Goal: Check status: Check status

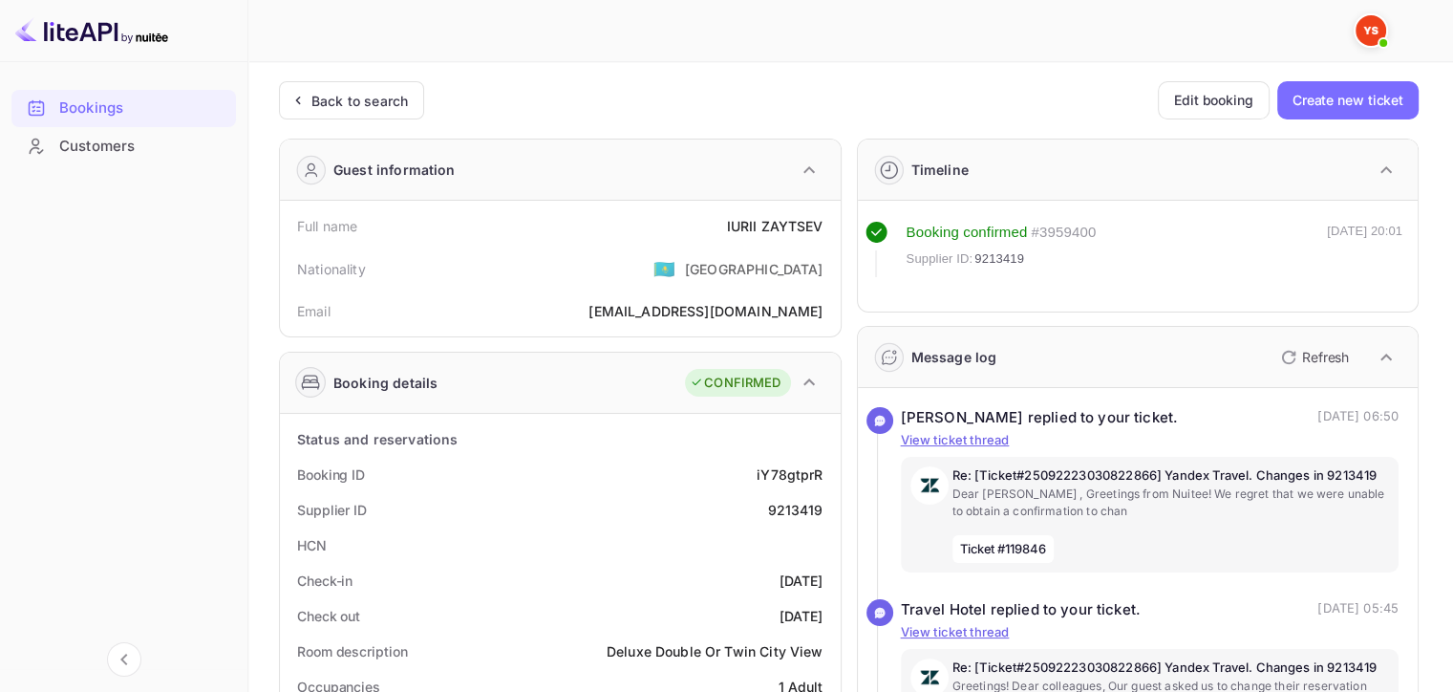
click at [317, 104] on div "Back to search" at bounding box center [360, 101] width 97 height 20
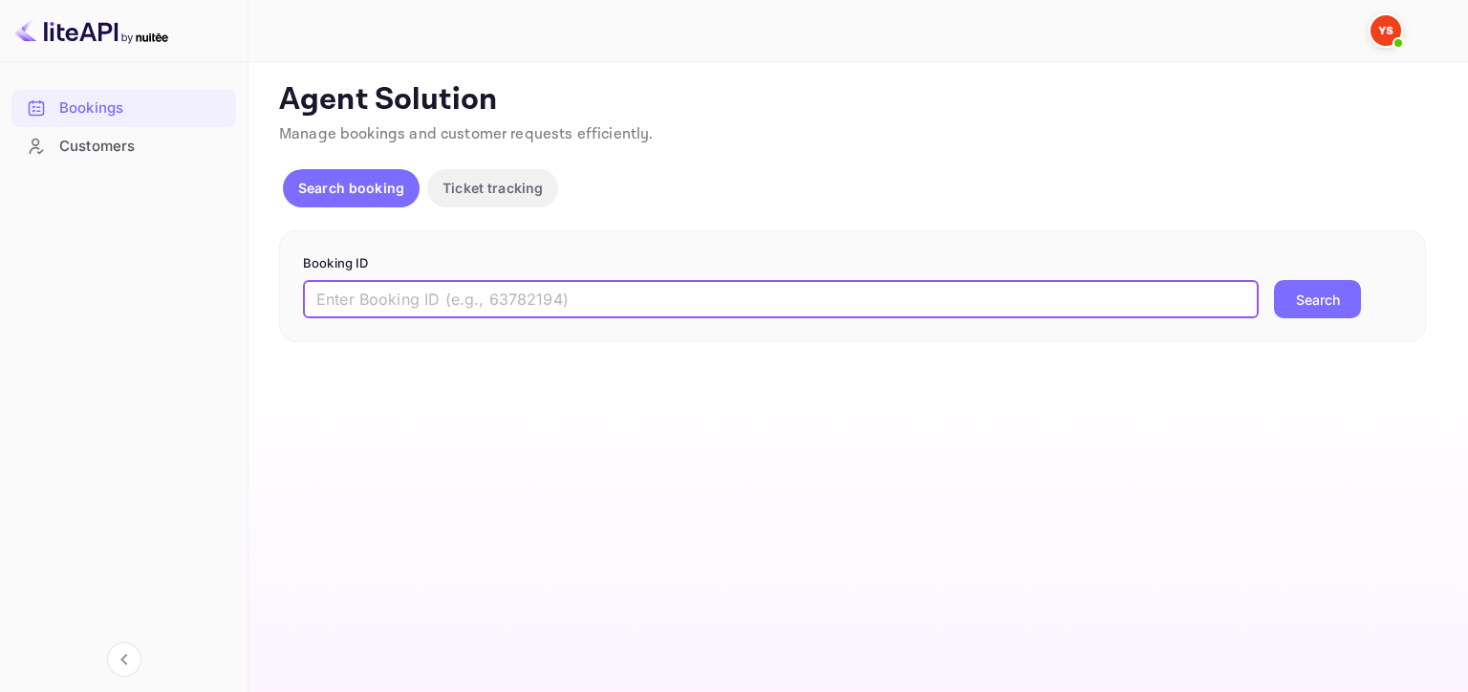
click at [801, 295] on input "text" at bounding box center [781, 299] width 956 height 38
paste input "8971021"
type input "8971021"
click at [1274, 280] on button "Search" at bounding box center [1317, 299] width 87 height 38
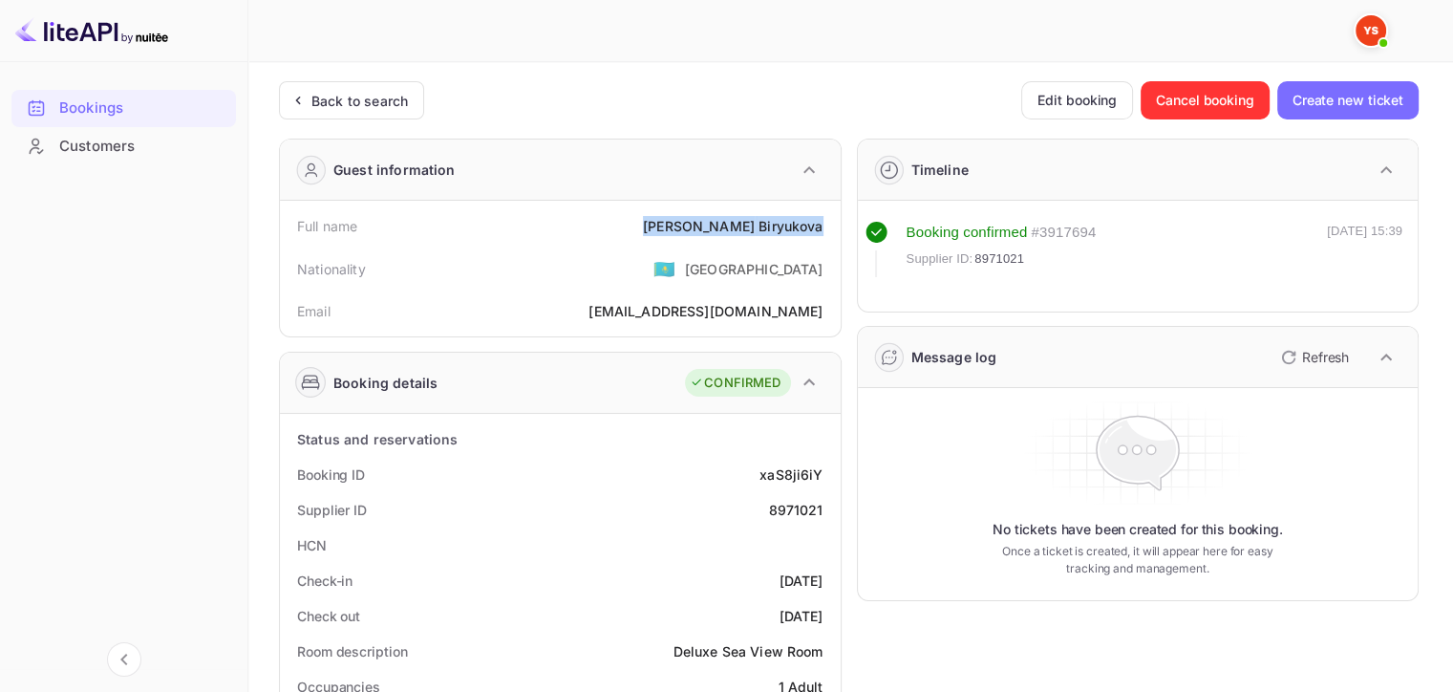
drag, startPoint x: 735, startPoint y: 227, endPoint x: 827, endPoint y: 227, distance: 91.7
click at [827, 227] on div "Full name [PERSON_NAME]" at bounding box center [561, 225] width 546 height 35
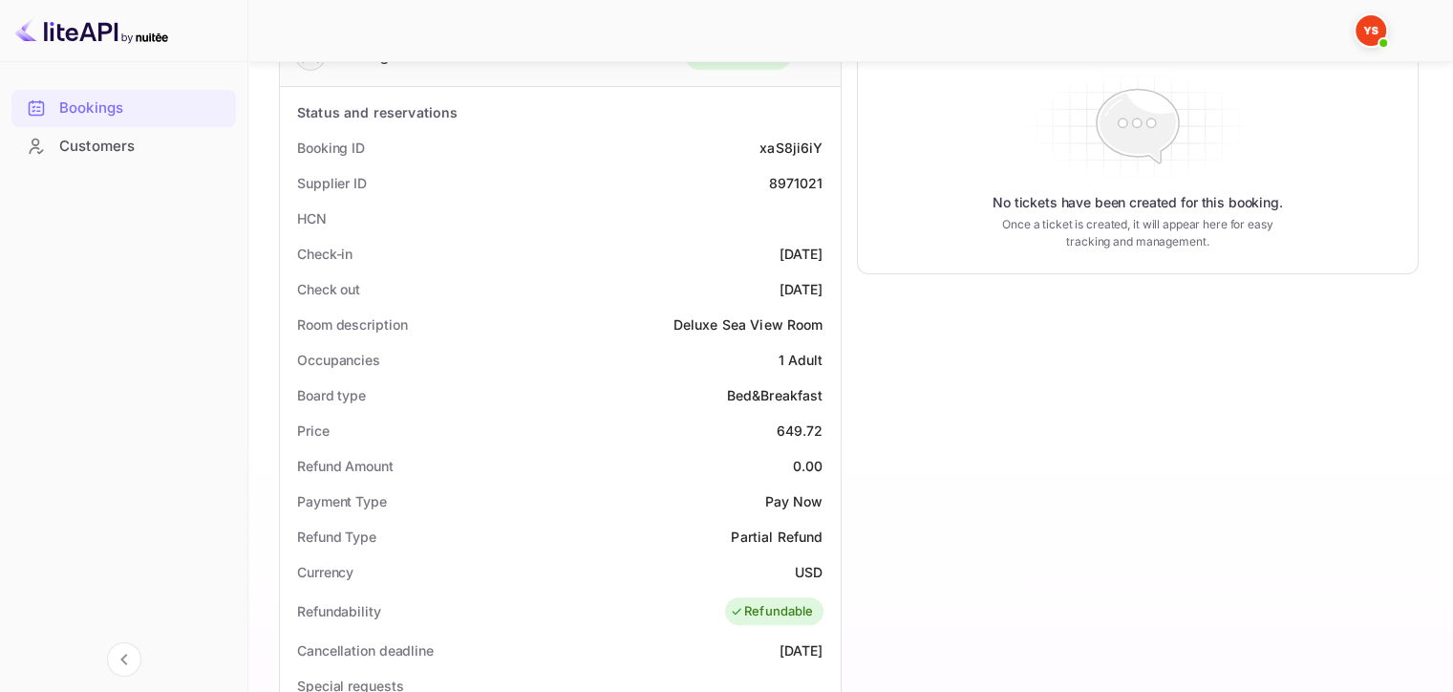
scroll to position [478, 0]
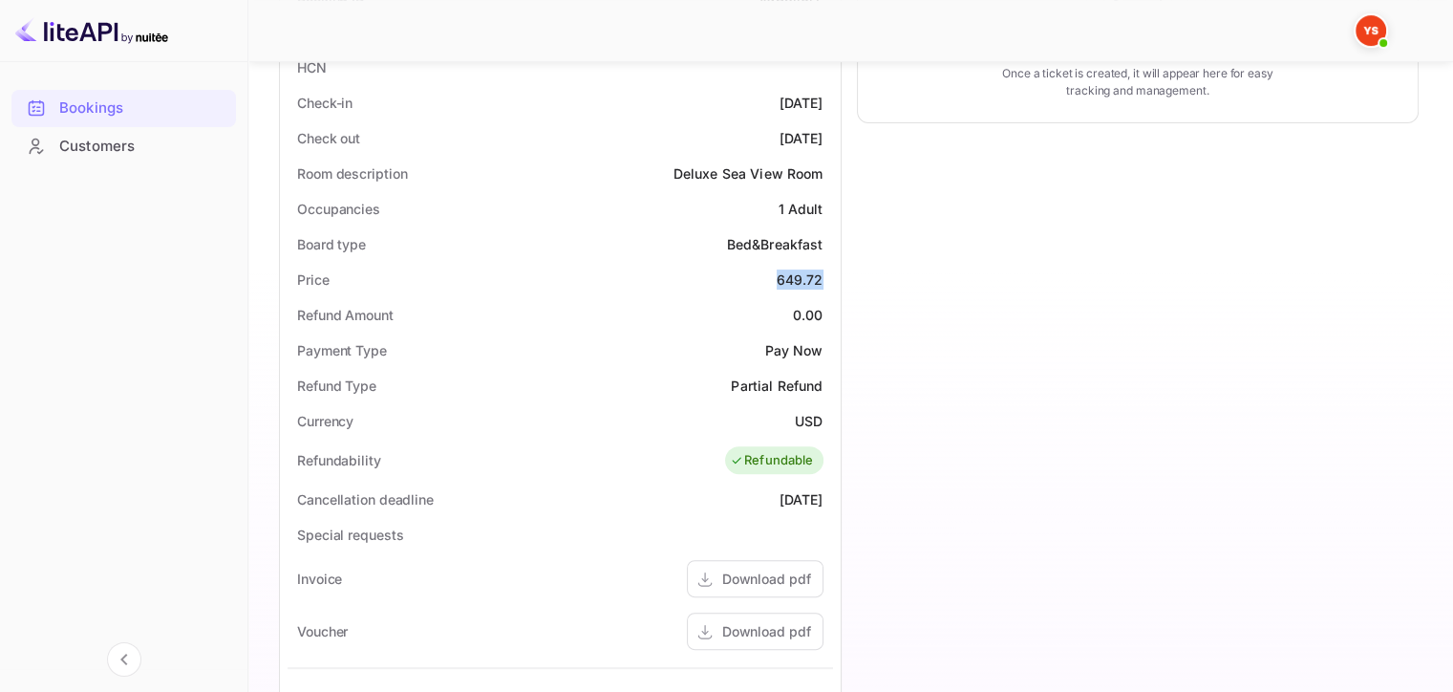
drag, startPoint x: 772, startPoint y: 275, endPoint x: 825, endPoint y: 270, distance: 52.8
click at [825, 270] on div "Price 649.72" at bounding box center [561, 279] width 546 height 35
copy div "649.72"
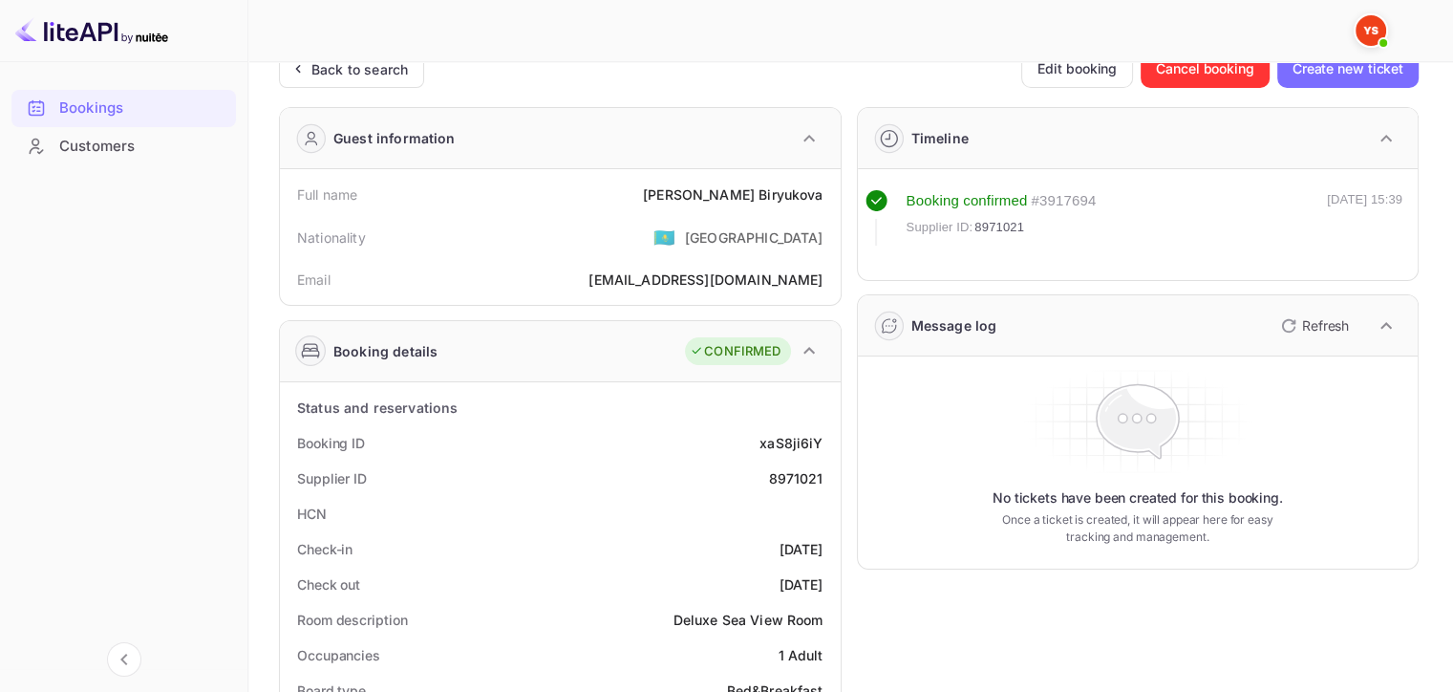
scroll to position [0, 0]
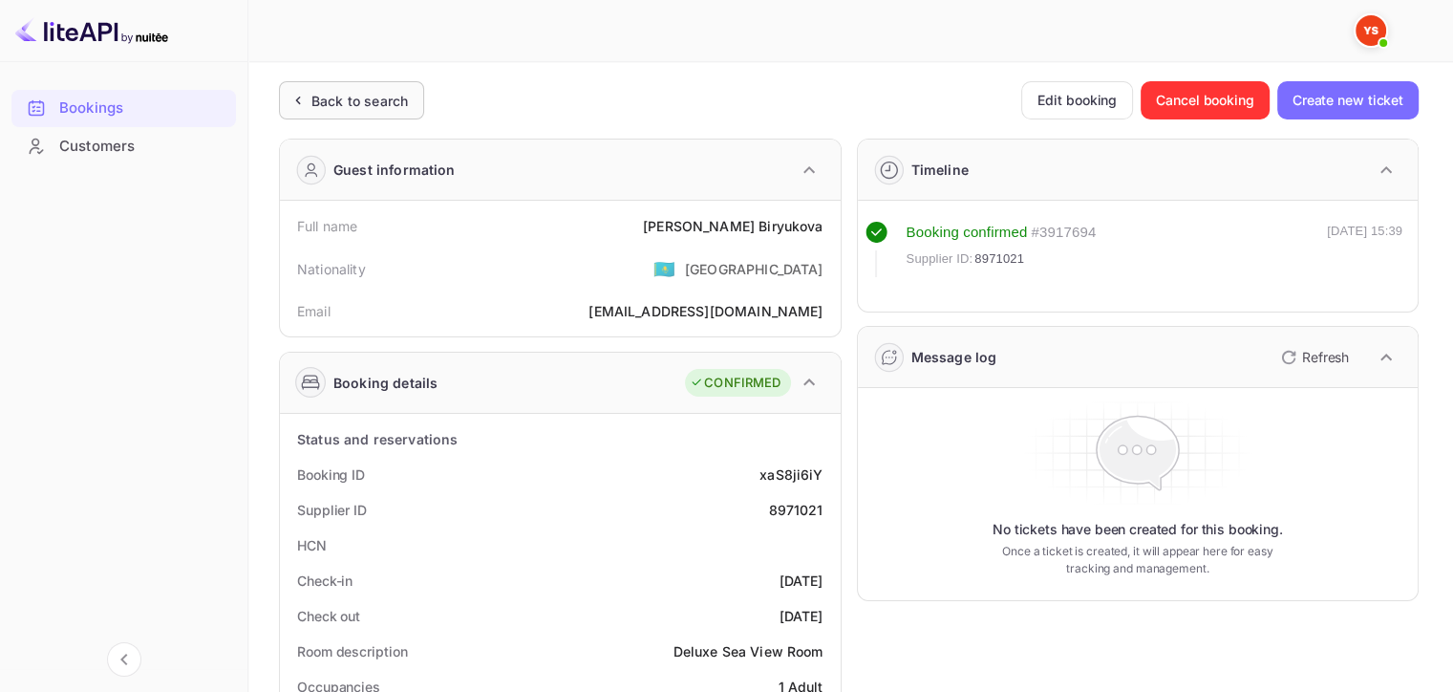
click at [328, 102] on div "Back to search" at bounding box center [360, 101] width 97 height 20
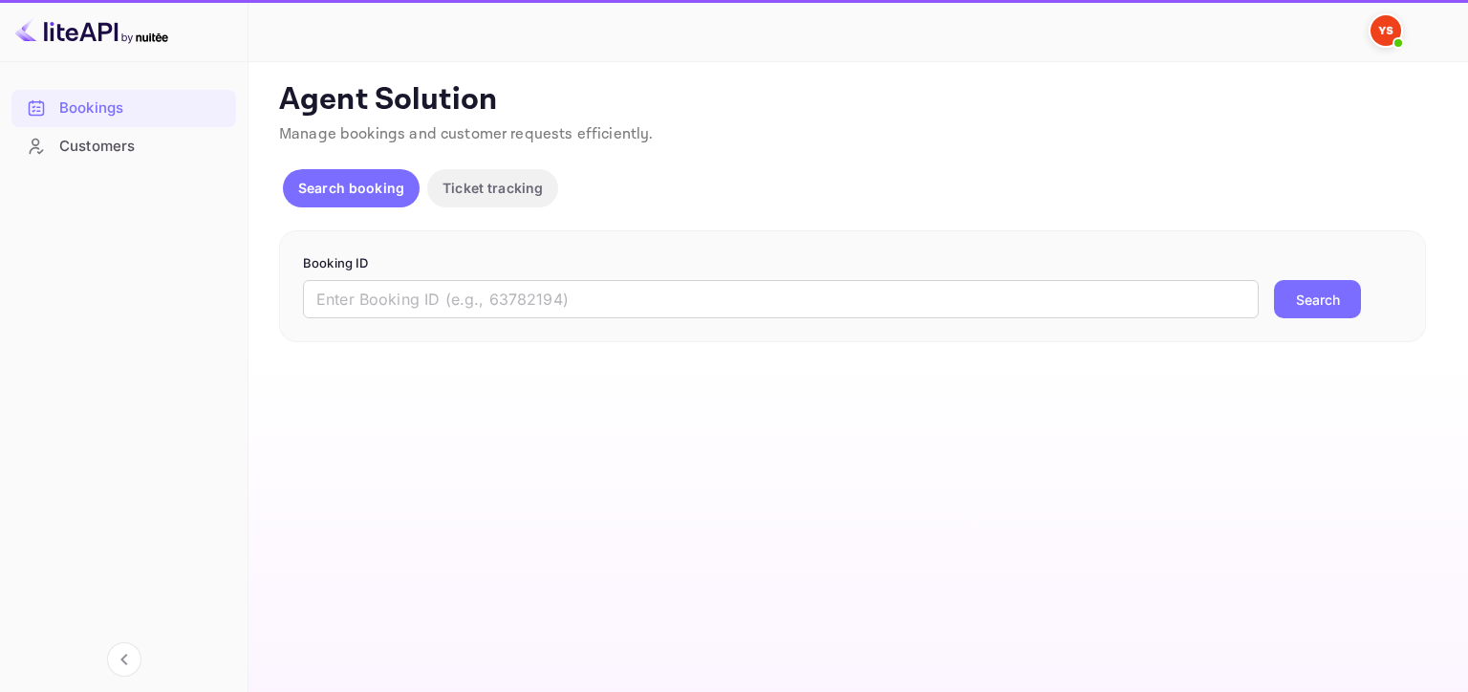
click at [698, 320] on div "Booking ID ​ Search" at bounding box center [852, 286] width 1147 height 113
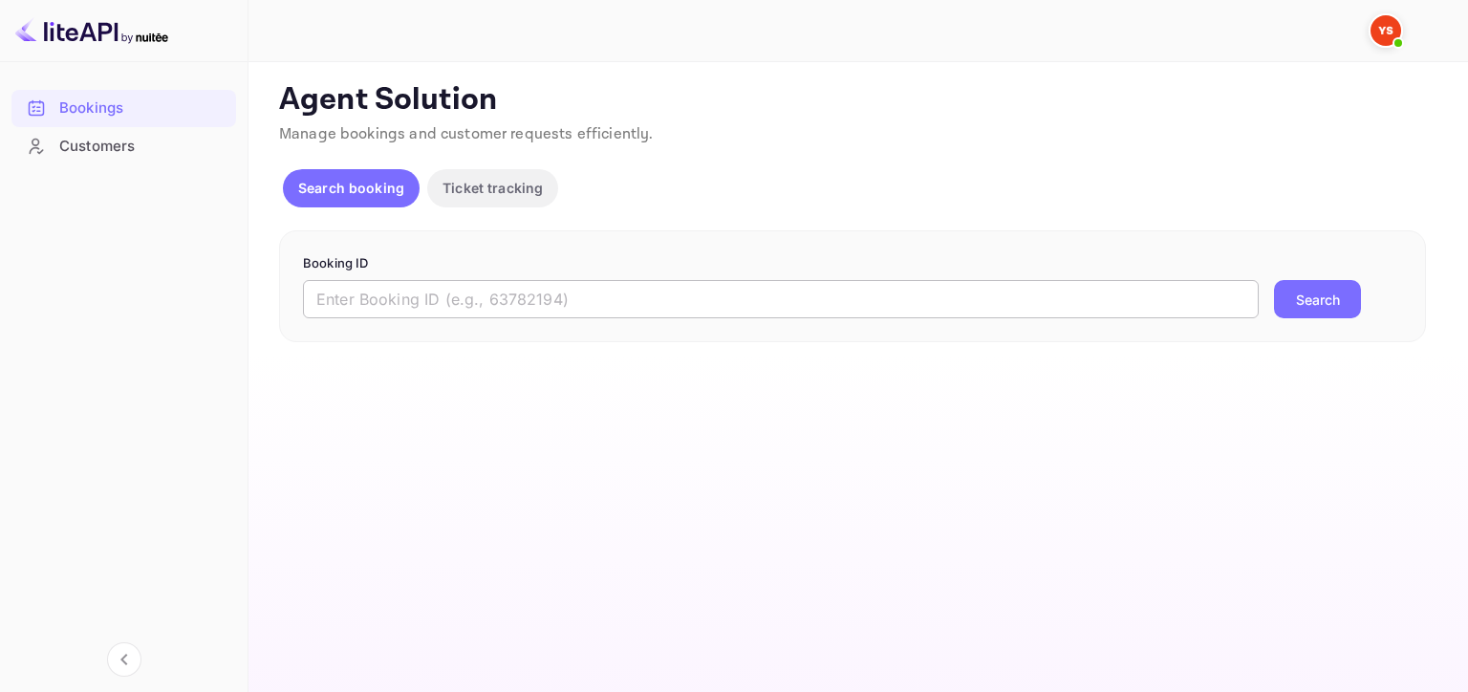
click at [694, 306] on input "text" at bounding box center [781, 299] width 956 height 38
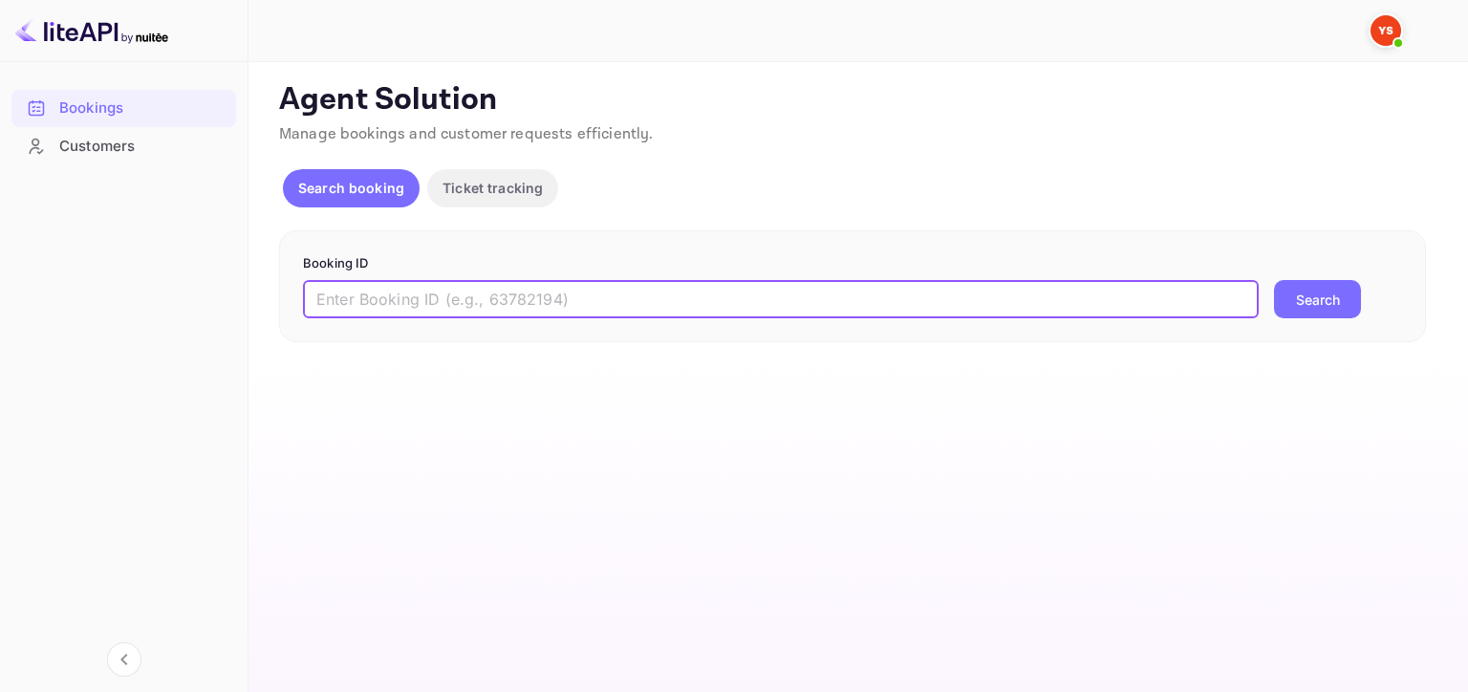
paste input "9613785"
type input "9613785"
click at [1311, 291] on button "Search" at bounding box center [1317, 299] width 87 height 38
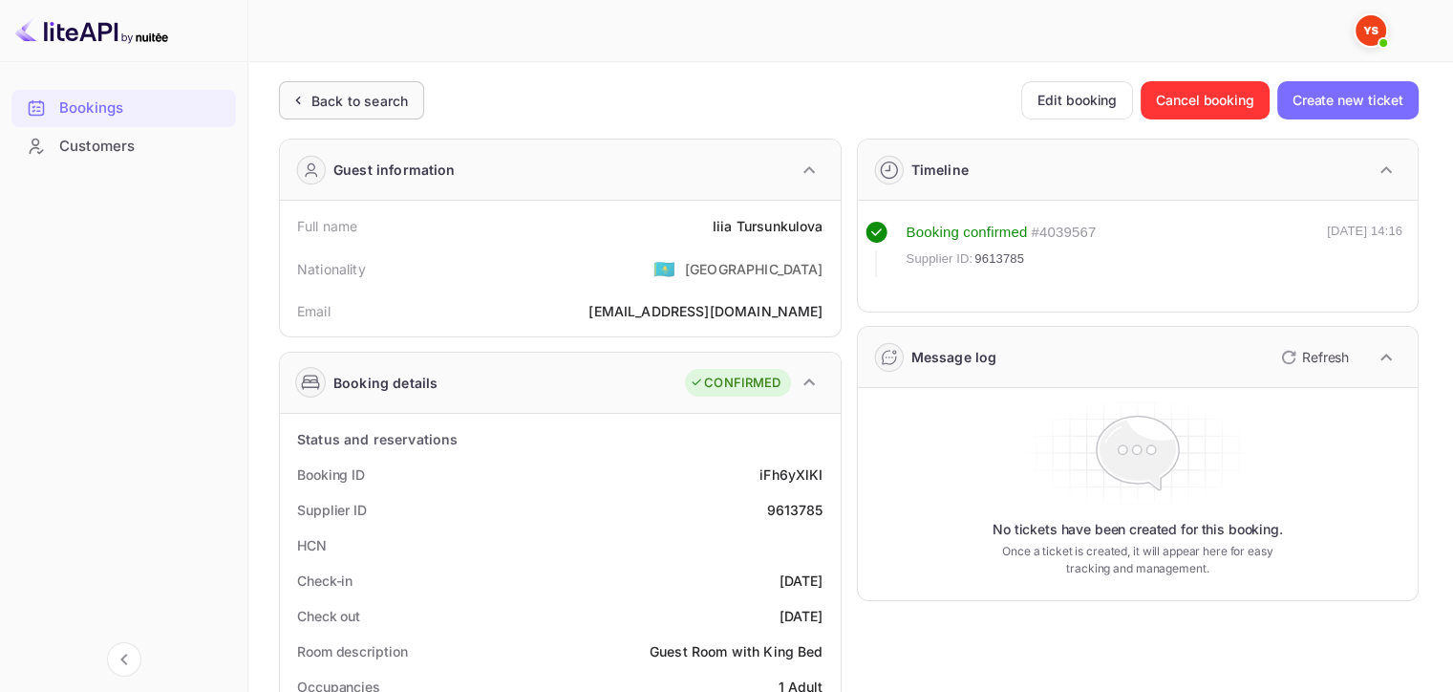
click at [328, 103] on div "Back to search" at bounding box center [360, 101] width 97 height 20
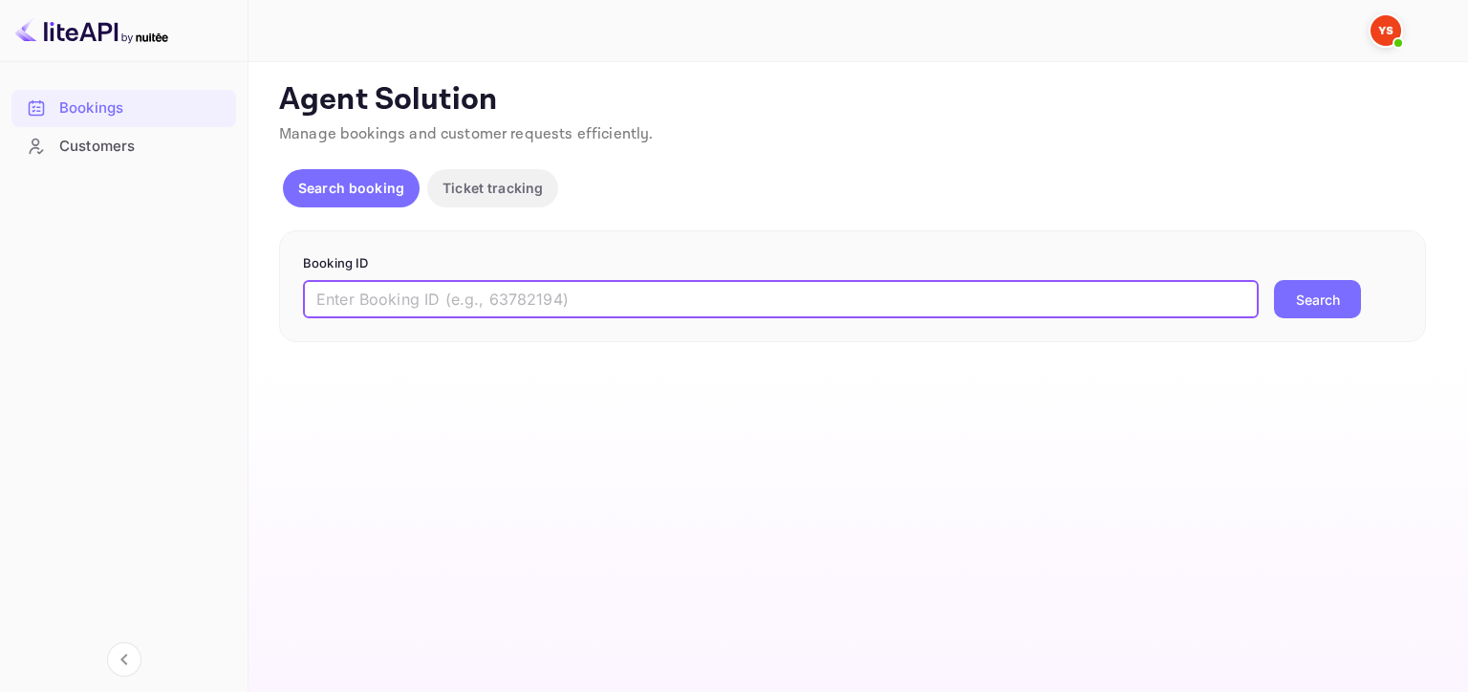
click at [677, 294] on input "text" at bounding box center [781, 299] width 956 height 38
paste input "9613785"
type input "9613785"
click at [1274, 280] on button "Search" at bounding box center [1317, 299] width 87 height 38
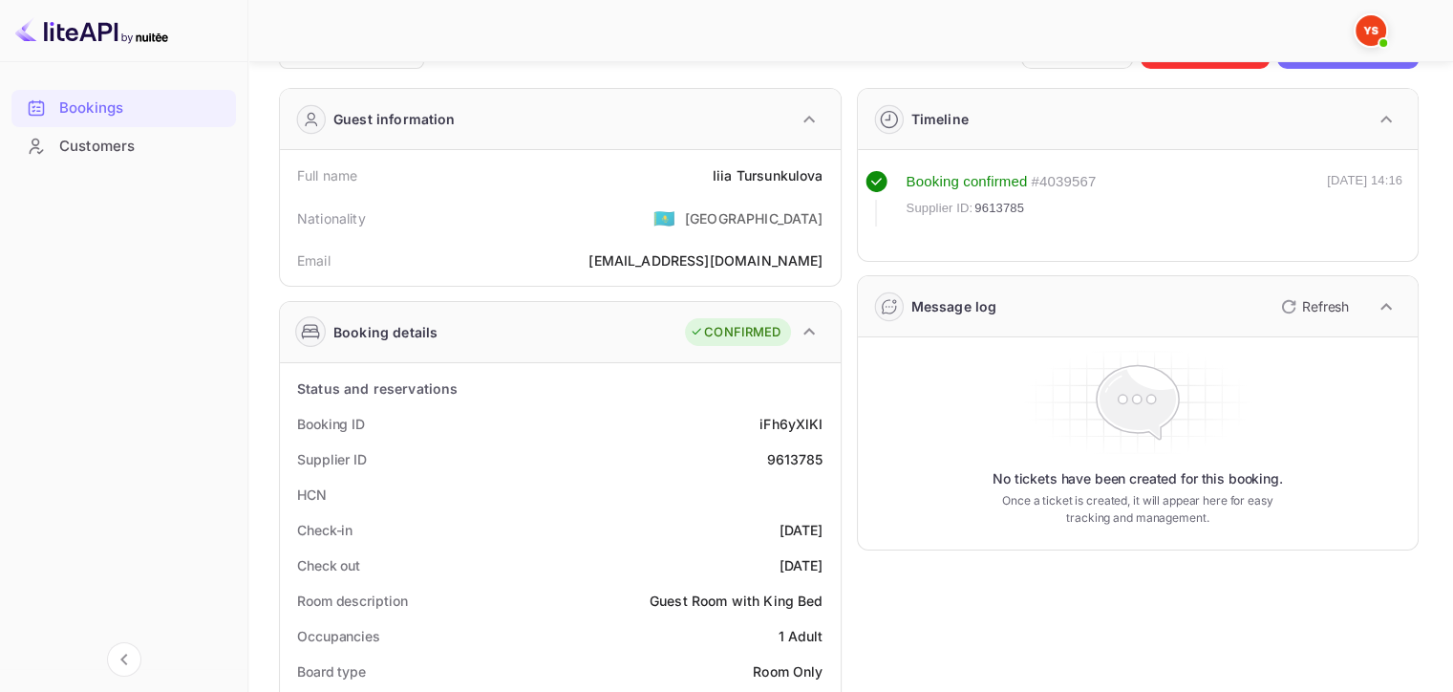
scroll to position [96, 0]
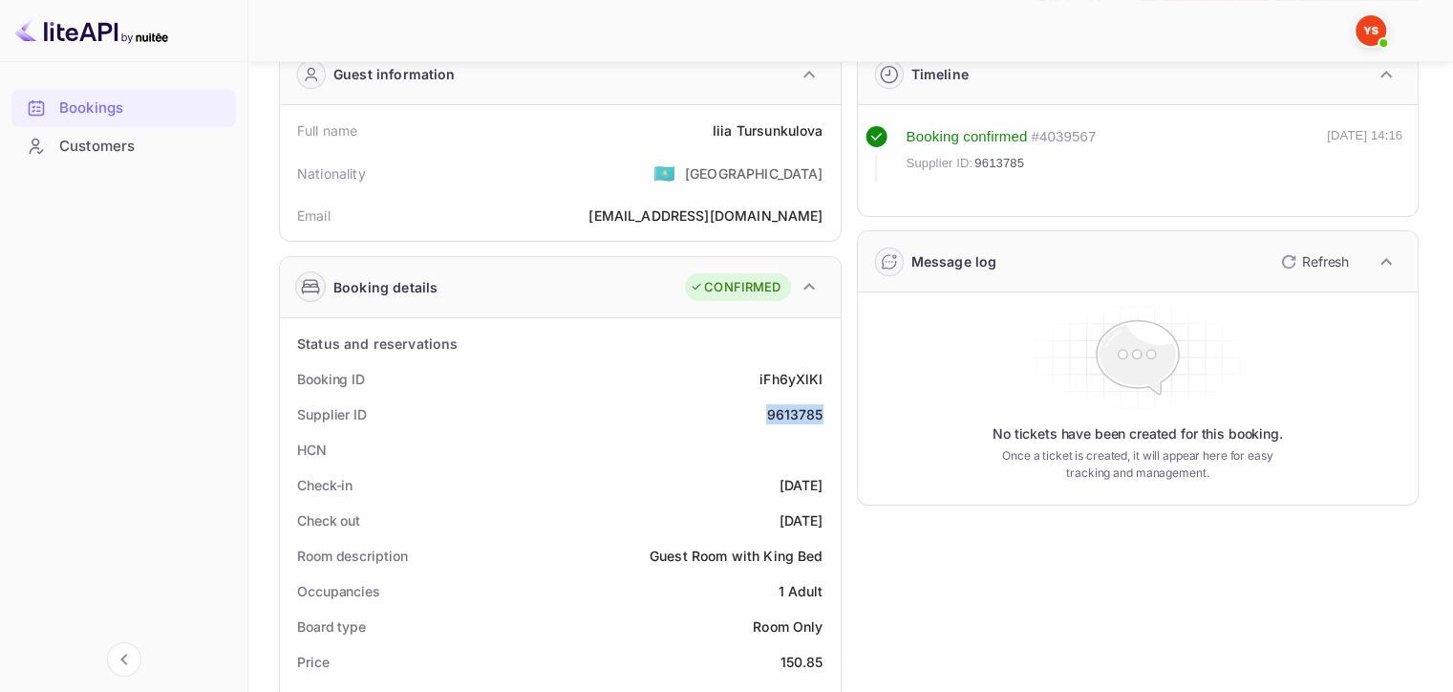
drag, startPoint x: 763, startPoint y: 408, endPoint x: 827, endPoint y: 412, distance: 64.1
click at [827, 412] on div "Supplier ID 9613785" at bounding box center [561, 414] width 546 height 35
copy div "9613785"
